Goal: Task Accomplishment & Management: Use online tool/utility

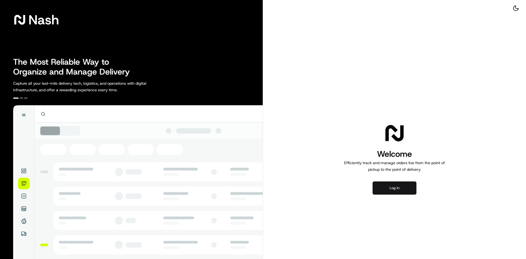
click at [397, 188] on button "Log in" at bounding box center [395, 187] width 44 height 13
